Goal: Complete application form: Complete application form

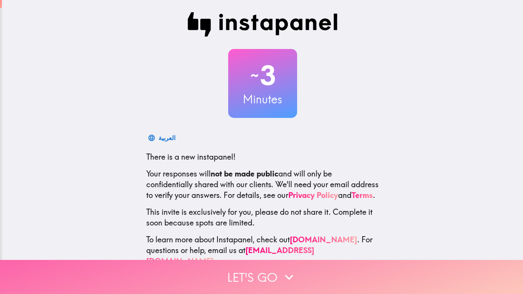
click at [281, 273] on icon "button" at bounding box center [289, 277] width 17 height 17
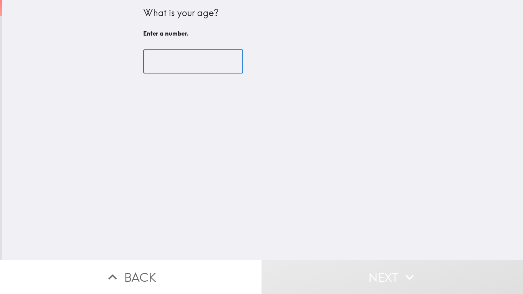
click at [186, 67] on input "number" at bounding box center [193, 62] width 100 height 24
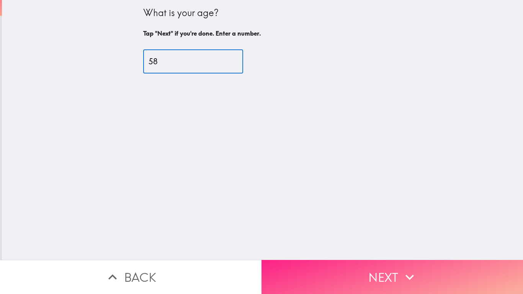
type input "58"
click at [361, 262] on button "Next" at bounding box center [393, 277] width 262 height 34
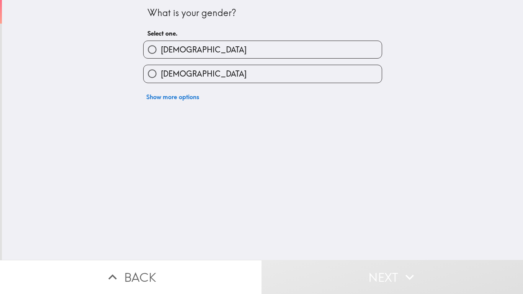
click at [243, 76] on label "[DEMOGRAPHIC_DATA]" at bounding box center [263, 73] width 238 height 17
click at [161, 76] on input "[DEMOGRAPHIC_DATA]" at bounding box center [152, 73] width 17 height 17
radio input "true"
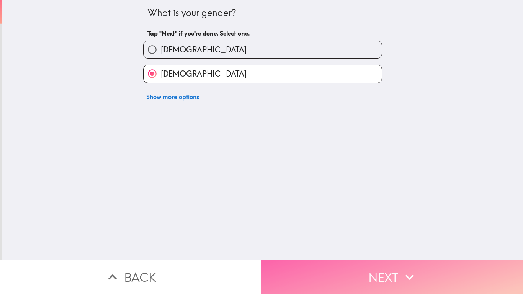
click at [331, 268] on button "Next" at bounding box center [393, 277] width 262 height 34
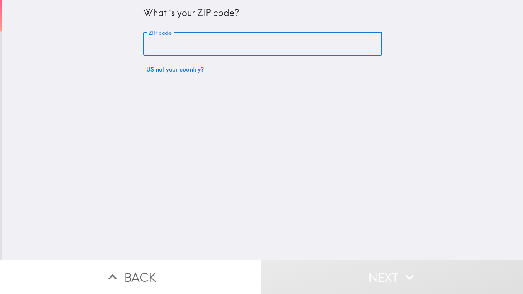
click at [239, 47] on input "ZIP code" at bounding box center [262, 44] width 239 height 24
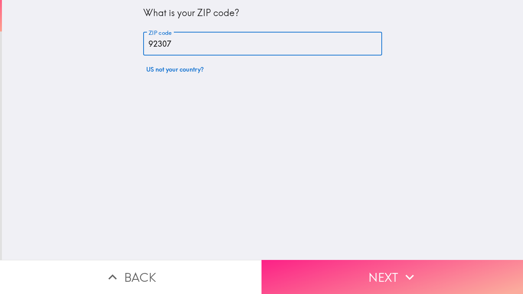
type input "92307"
click at [314, 270] on button "Next" at bounding box center [393, 277] width 262 height 34
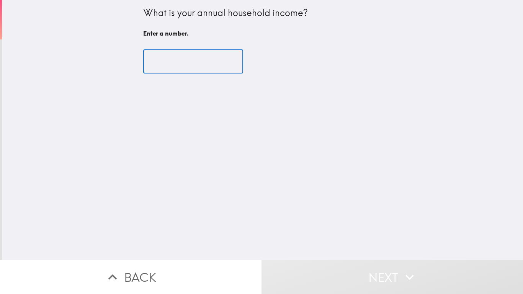
click at [191, 67] on input "number" at bounding box center [193, 62] width 100 height 24
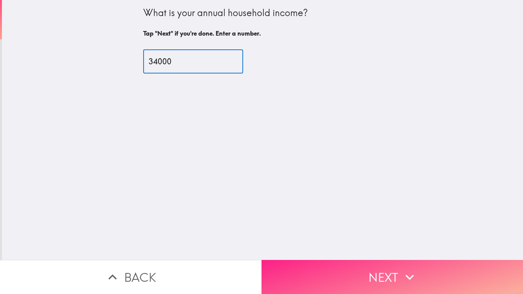
type input "34000"
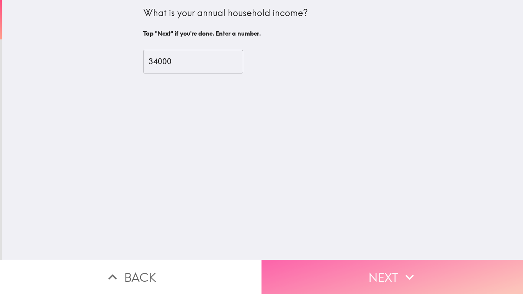
click at [342, 265] on button "Next" at bounding box center [393, 277] width 262 height 34
